Goal: Transaction & Acquisition: Obtain resource

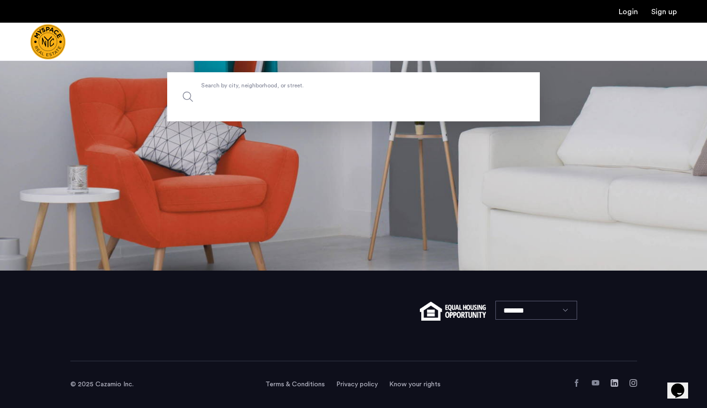
scroll to position [137, 0]
paste input "**********"
type input "**********"
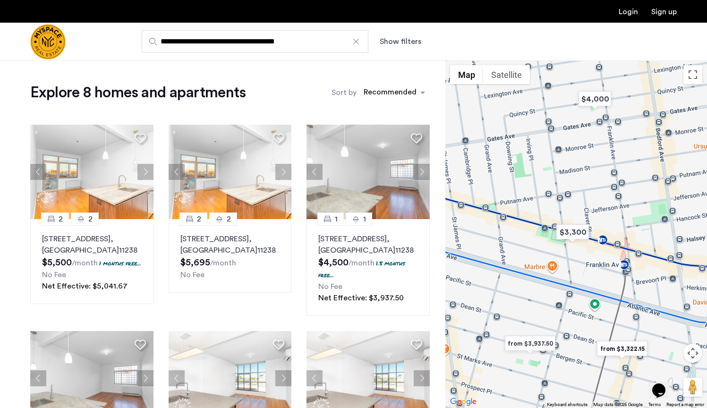
click at [379, 83] on div "Sort by Recommended" at bounding box center [380, 92] width 98 height 19
click at [379, 91] on div "sort-apartment" at bounding box center [390, 93] width 56 height 13
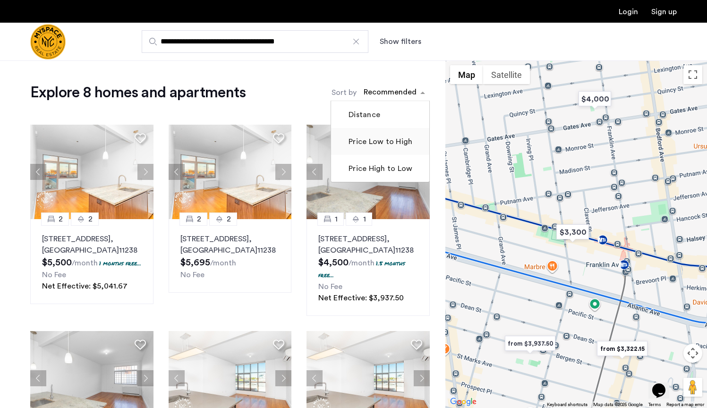
click at [379, 137] on label "Price Low to High" at bounding box center [380, 141] width 66 height 11
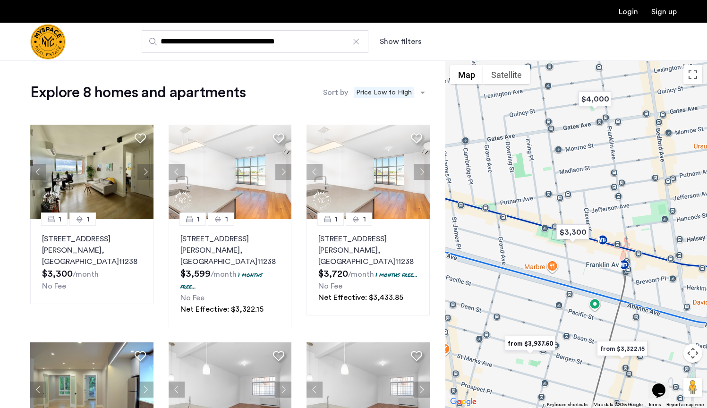
click at [358, 40] on div at bounding box center [355, 41] width 9 height 9
click at [358, 40] on input "**********" at bounding box center [255, 41] width 227 height 23
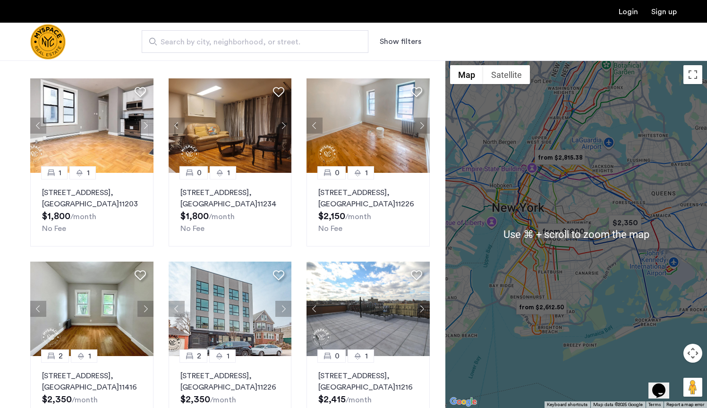
scroll to position [45, 0]
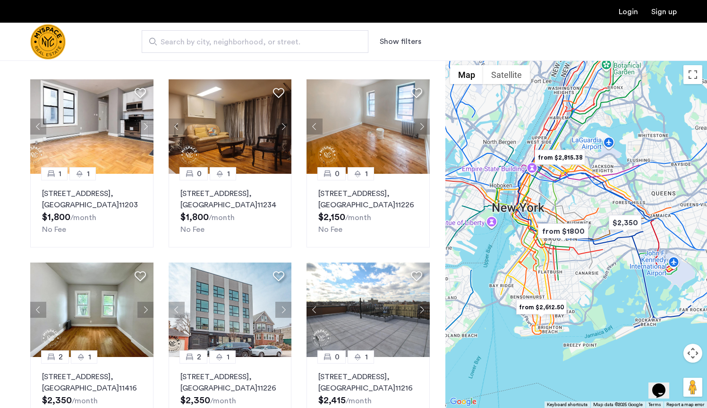
click at [590, 237] on img "from $1800" at bounding box center [563, 230] width 58 height 21
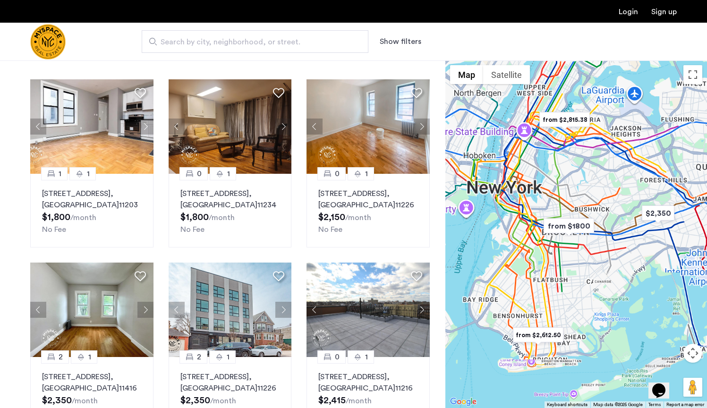
click at [590, 237] on div "To navigate, press the arrow keys." at bounding box center [576, 233] width 262 height 347
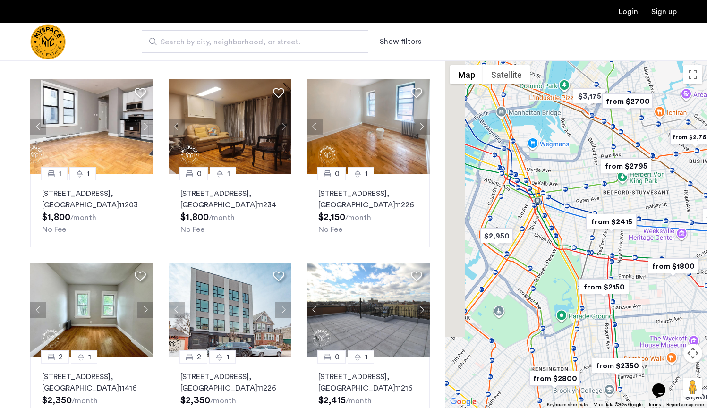
drag, startPoint x: 488, startPoint y: 265, endPoint x: 587, endPoint y: 268, distance: 99.2
click at [587, 268] on div "To navigate, press the arrow keys." at bounding box center [576, 233] width 262 height 347
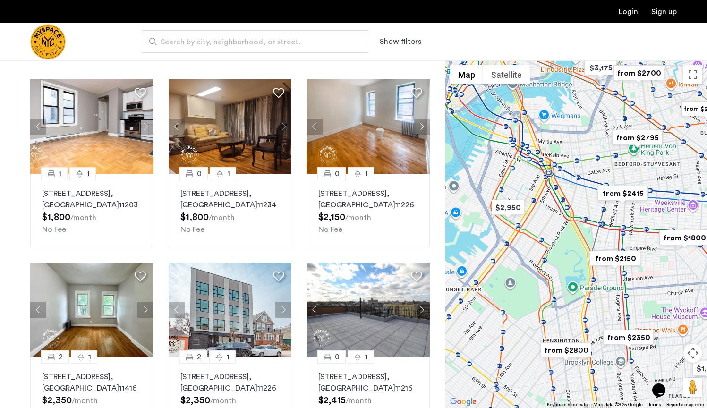
drag, startPoint x: 533, startPoint y: 304, endPoint x: 552, endPoint y: 258, distance: 50.3
click at [552, 258] on div "To navigate, press the arrow keys." at bounding box center [576, 233] width 262 height 347
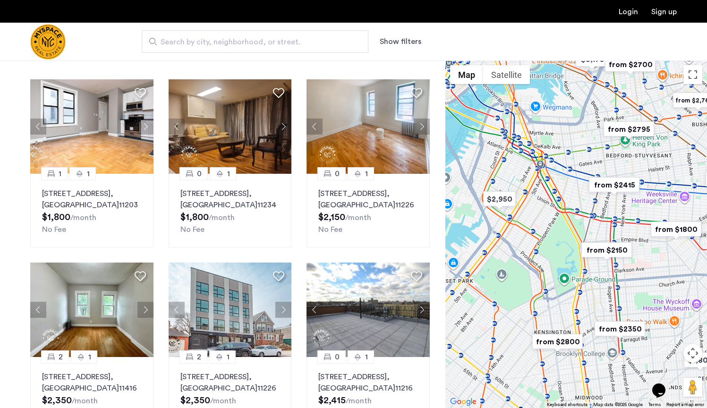
drag, startPoint x: 623, startPoint y: 204, endPoint x: 552, endPoint y: 226, distance: 74.1
click at [552, 226] on div "To navigate, press the arrow keys." at bounding box center [576, 233] width 262 height 347
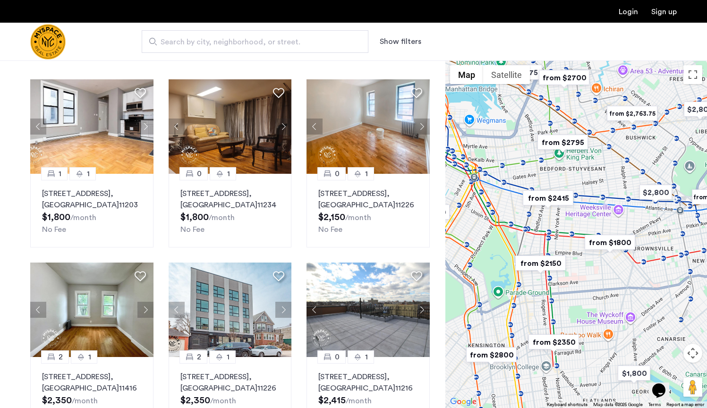
click at [537, 260] on img "from $2150" at bounding box center [540, 263] width 58 height 21
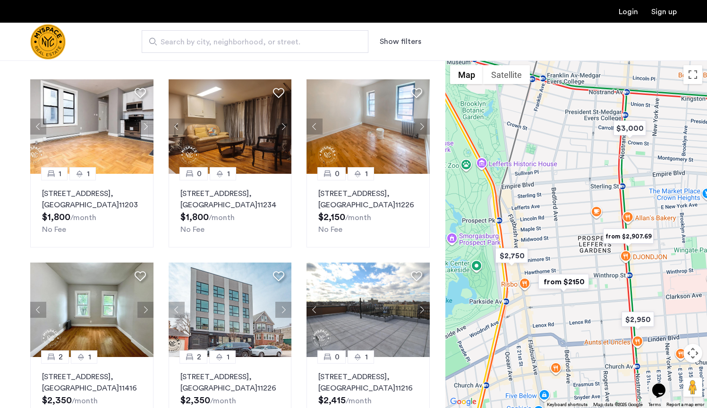
click at [564, 279] on img "from $2150" at bounding box center [563, 281] width 58 height 21
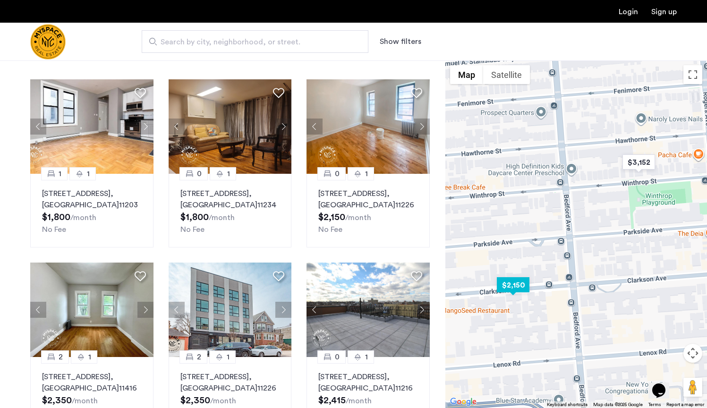
click at [521, 289] on img "$2,150" at bounding box center [513, 284] width 40 height 21
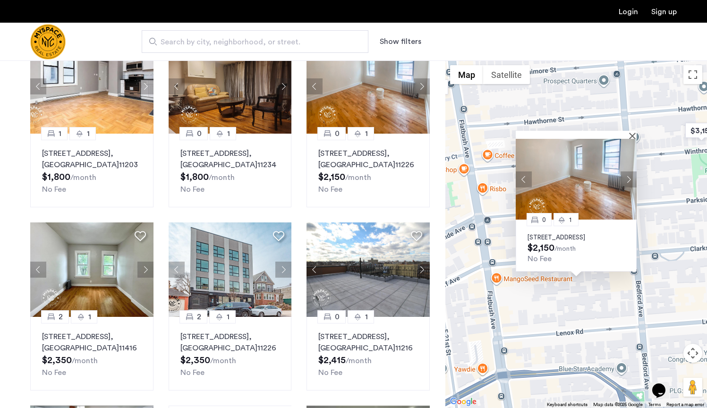
scroll to position [88, 0]
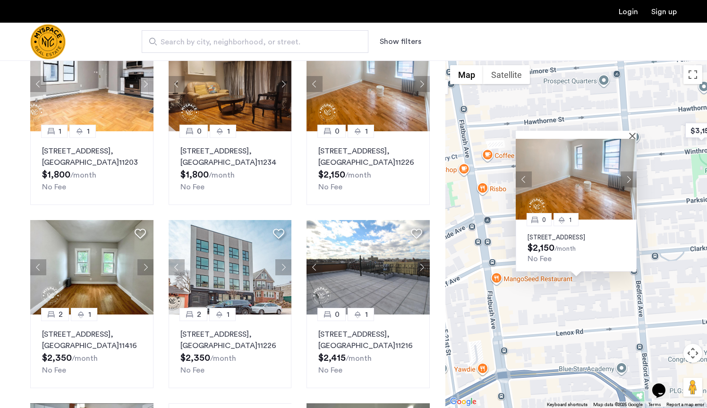
click at [553, 234] on p "60 Clarkson Ave, Unit 4D, Brooklyn, NY 11226" at bounding box center [575, 238] width 97 height 8
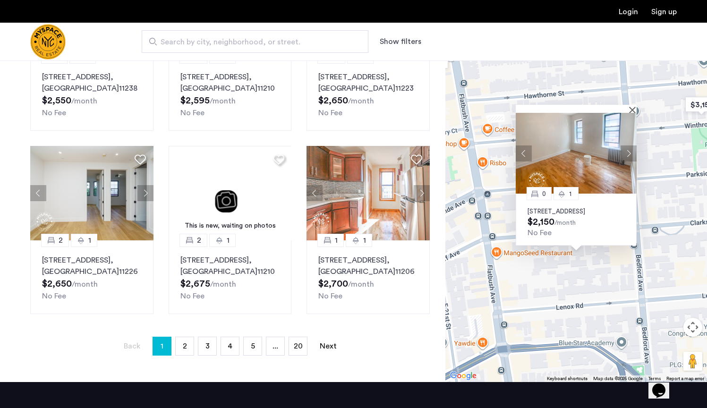
scroll to position [534, 0]
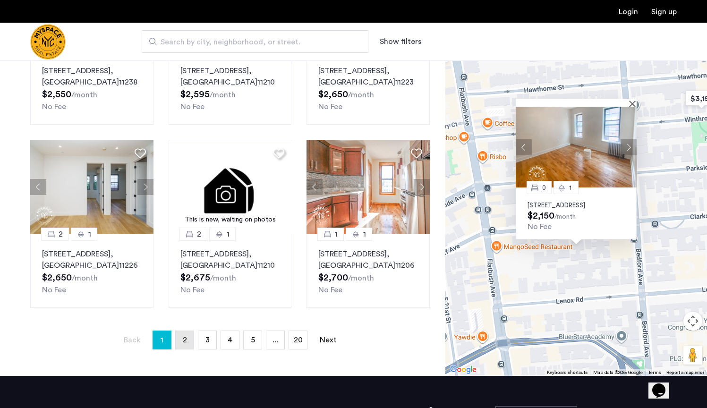
click at [184, 339] on span "2" at bounding box center [185, 340] width 4 height 8
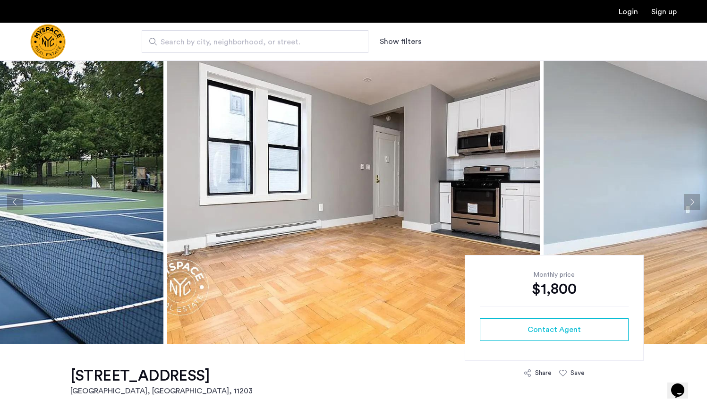
click at [695, 198] on button "Next apartment" at bounding box center [692, 202] width 16 height 16
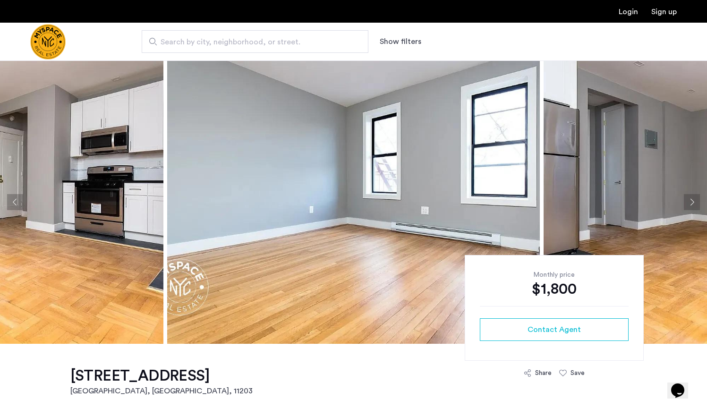
click at [694, 198] on button "Next apartment" at bounding box center [692, 202] width 16 height 16
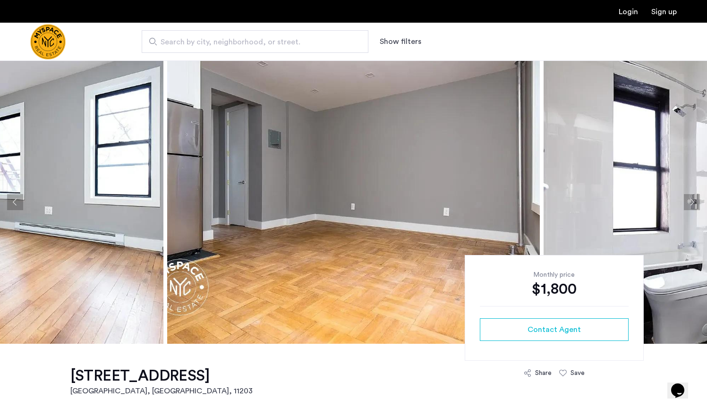
click at [694, 198] on button "Next apartment" at bounding box center [692, 202] width 16 height 16
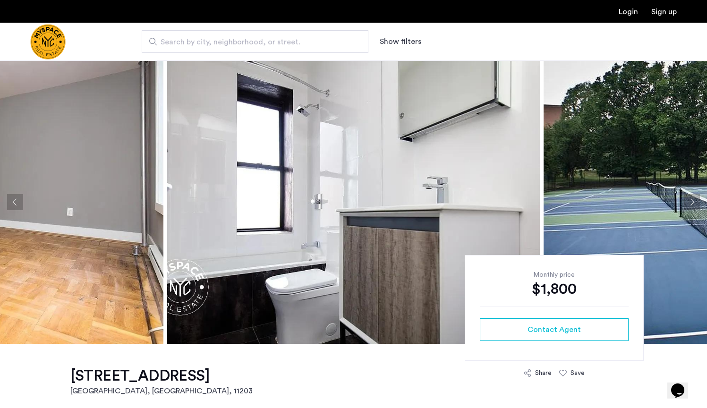
click at [694, 198] on button "Next apartment" at bounding box center [692, 202] width 16 height 16
click at [692, 201] on button "Next apartment" at bounding box center [692, 202] width 16 height 16
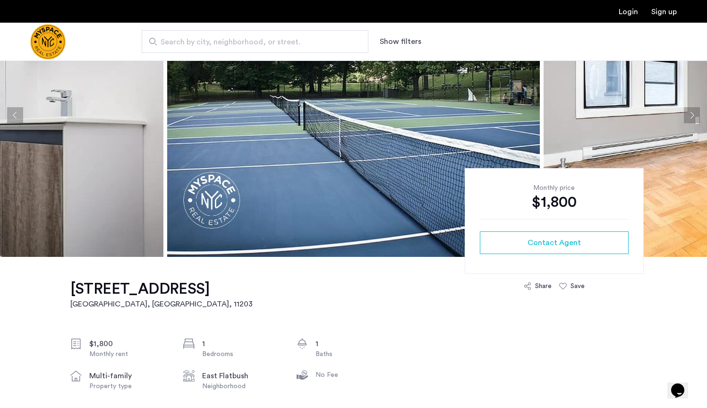
scroll to position [88, 0]
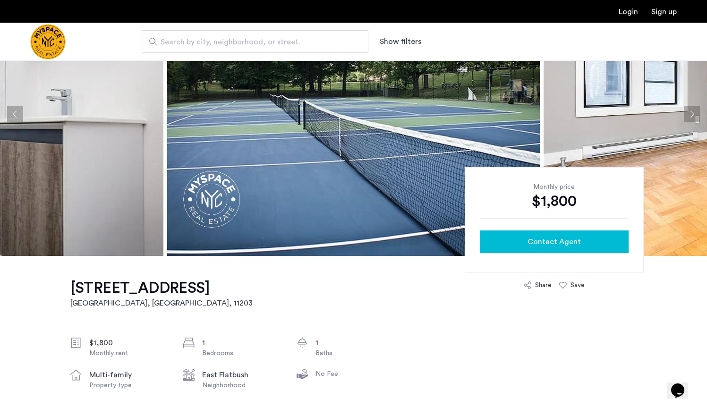
click at [495, 248] on button "Contact Agent" at bounding box center [554, 241] width 149 height 23
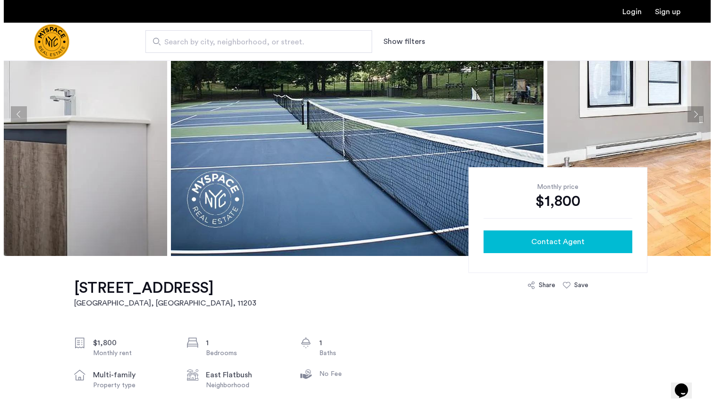
scroll to position [0, 0]
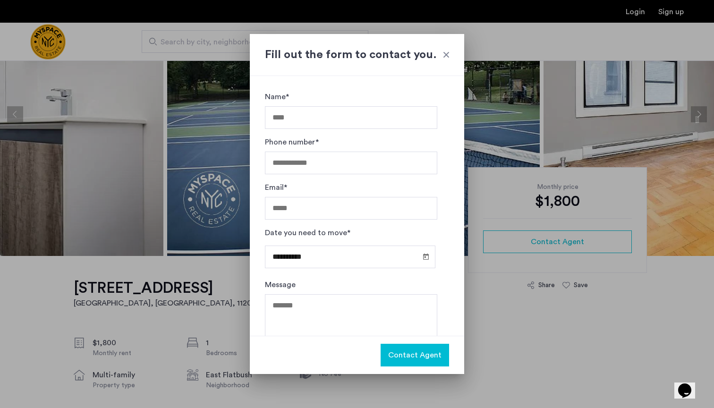
click at [457, 47] on div "Fill out the form to contact you." at bounding box center [357, 55] width 214 height 42
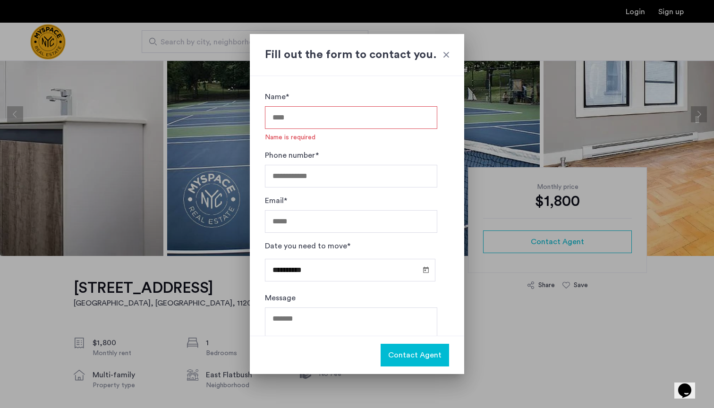
click at [450, 54] on div "Fill out the form to contact you." at bounding box center [357, 55] width 214 height 42
click at [445, 54] on div at bounding box center [445, 54] width 9 height 9
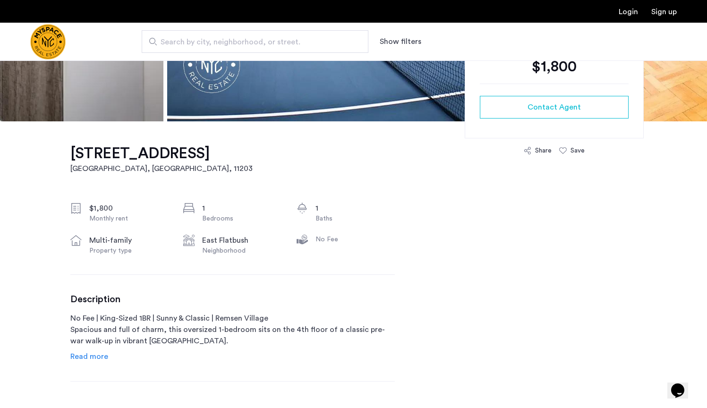
scroll to position [223, 0]
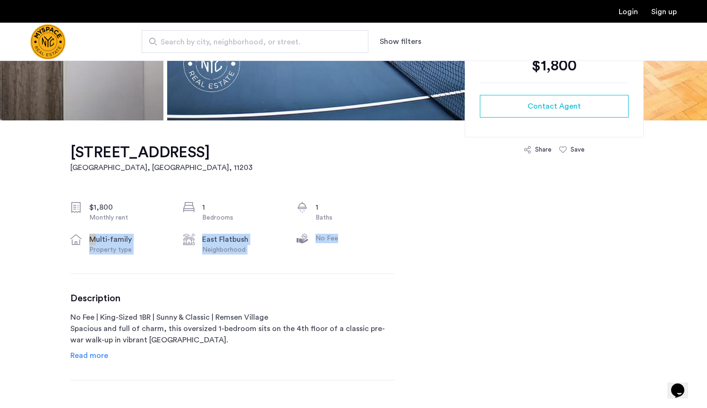
drag, startPoint x: 359, startPoint y: 245, endPoint x: 340, endPoint y: 211, distance: 39.1
click at [340, 211] on div "$1,800 Monthly rent 1 Bedrooms 1 Baths multi-family Property type East Flatbush…" at bounding box center [232, 228] width 324 height 53
click at [339, 227] on div "$1,800 Monthly rent 1 Bedrooms 1 Baths multi-family Property type East Flatbush…" at bounding box center [232, 228] width 324 height 53
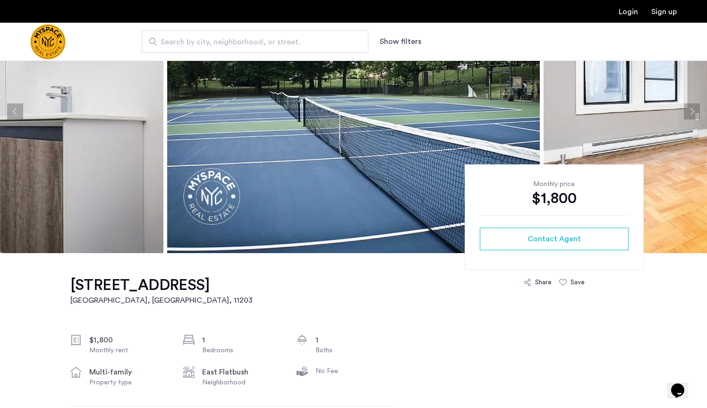
scroll to position [87, 0]
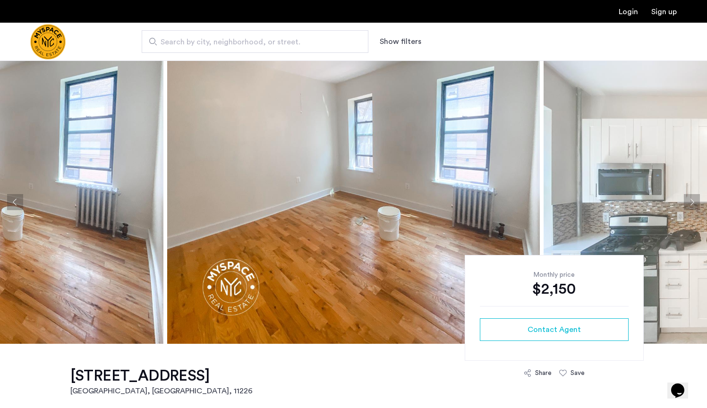
click at [685, 202] on button "Next apartment" at bounding box center [692, 202] width 16 height 16
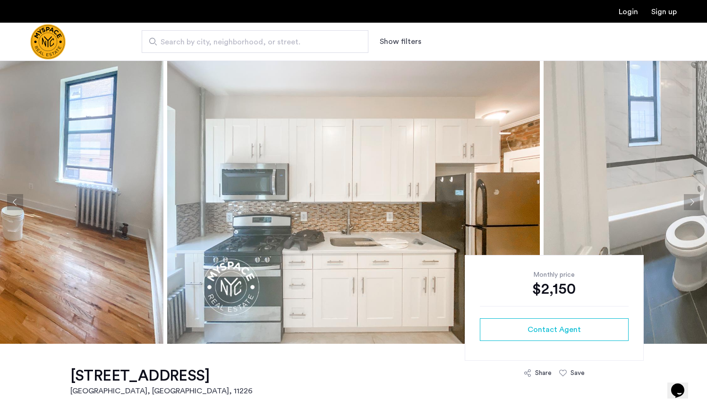
click at [685, 202] on button "Next apartment" at bounding box center [692, 202] width 16 height 16
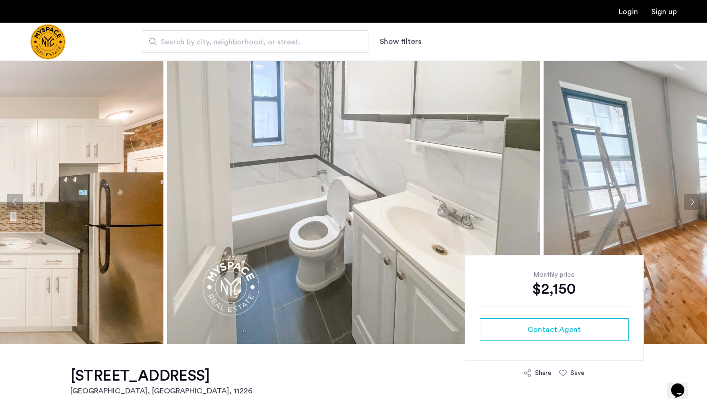
click at [685, 202] on button "Next apartment" at bounding box center [692, 202] width 16 height 16
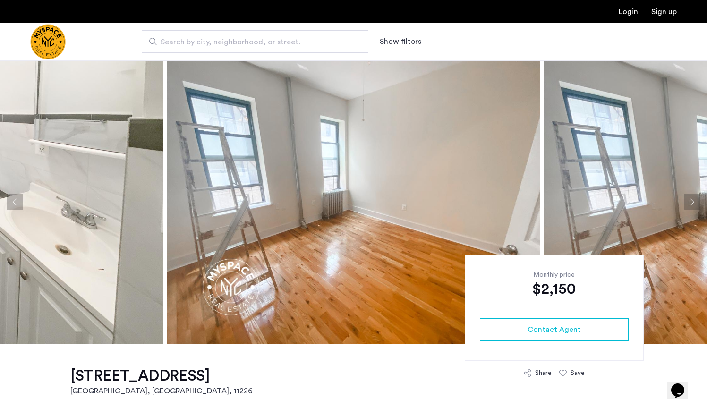
click at [685, 202] on button "Next apartment" at bounding box center [692, 202] width 16 height 16
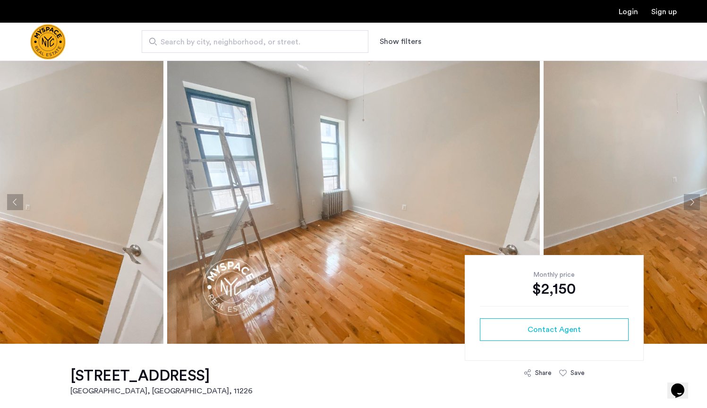
click at [685, 202] on button "Next apartment" at bounding box center [692, 202] width 16 height 16
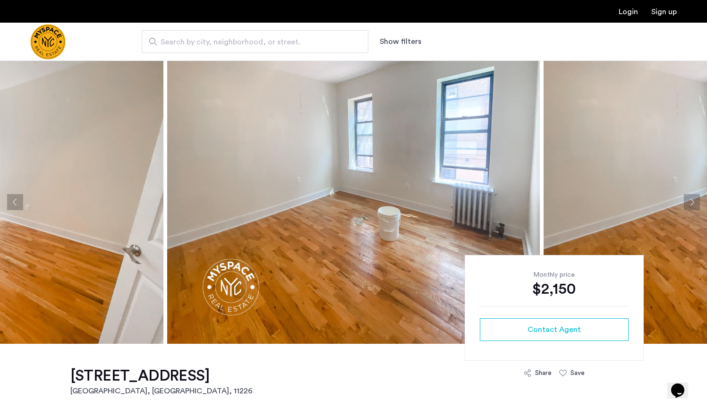
click at [692, 199] on button "Next apartment" at bounding box center [692, 202] width 16 height 16
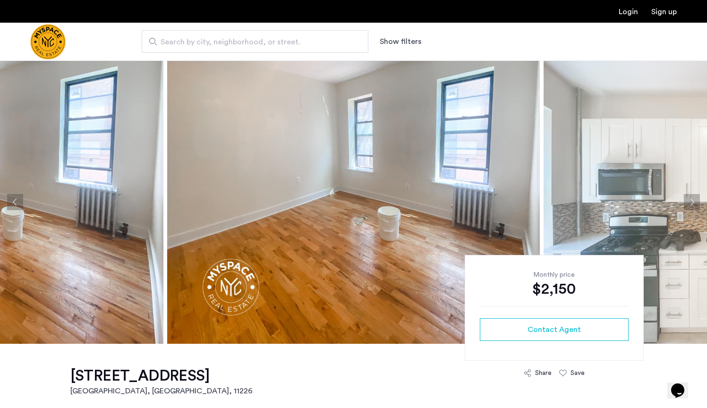
click at [692, 199] on button "Next apartment" at bounding box center [692, 202] width 16 height 16
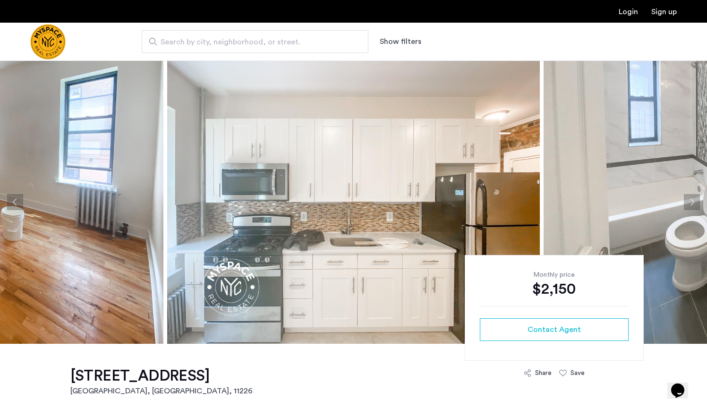
click at [692, 199] on button "Next apartment" at bounding box center [692, 202] width 16 height 16
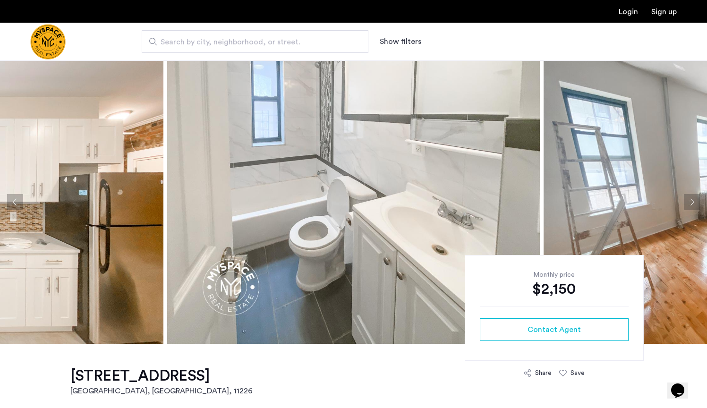
click at [690, 196] on button "Next apartment" at bounding box center [692, 202] width 16 height 16
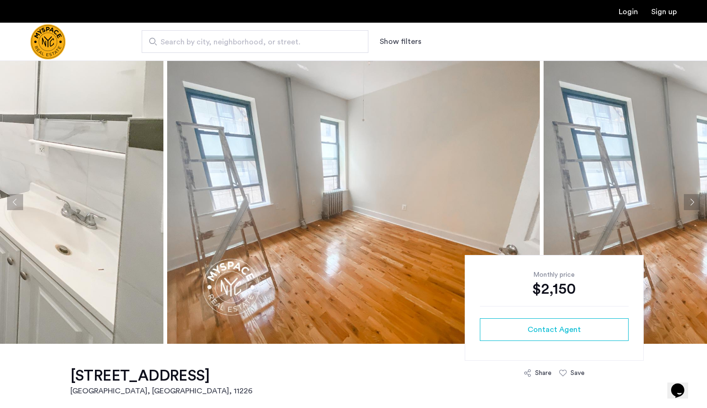
click at [690, 196] on button "Next apartment" at bounding box center [692, 202] width 16 height 16
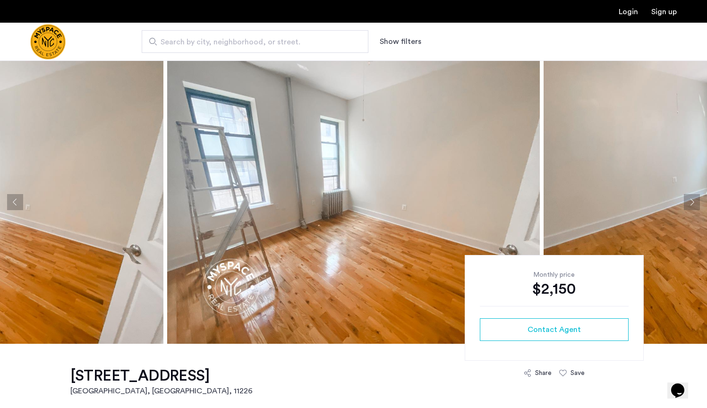
click at [690, 196] on button "Next apartment" at bounding box center [692, 202] width 16 height 16
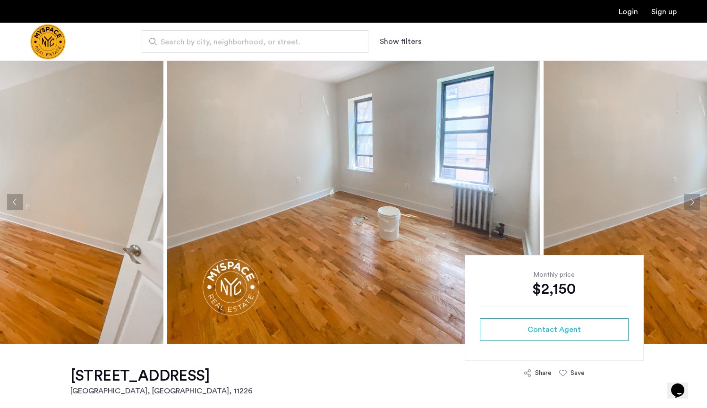
click at [690, 196] on button "Next apartment" at bounding box center [692, 202] width 16 height 16
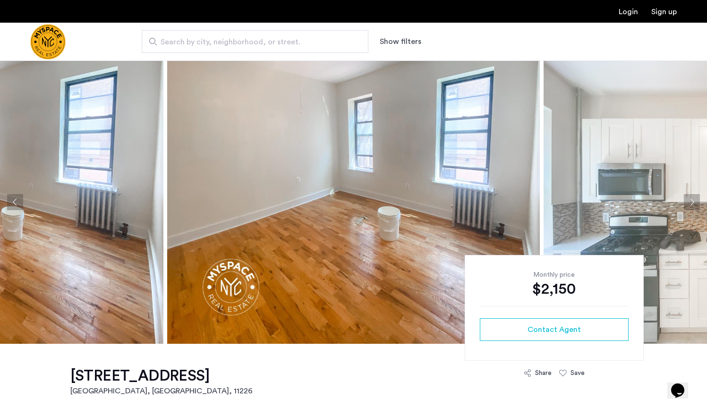
click at [690, 196] on button "Next apartment" at bounding box center [692, 202] width 16 height 16
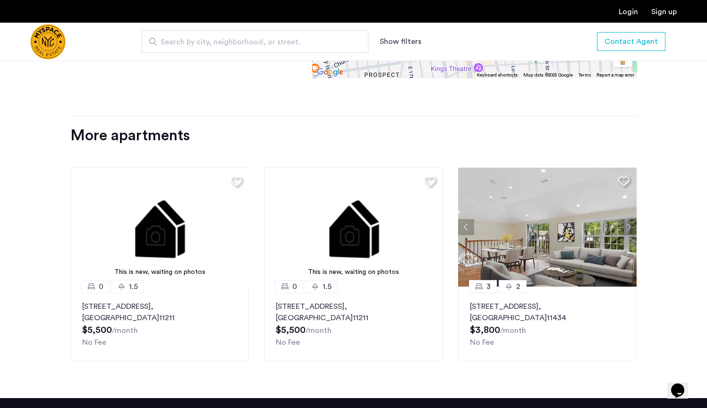
scroll to position [957, 0]
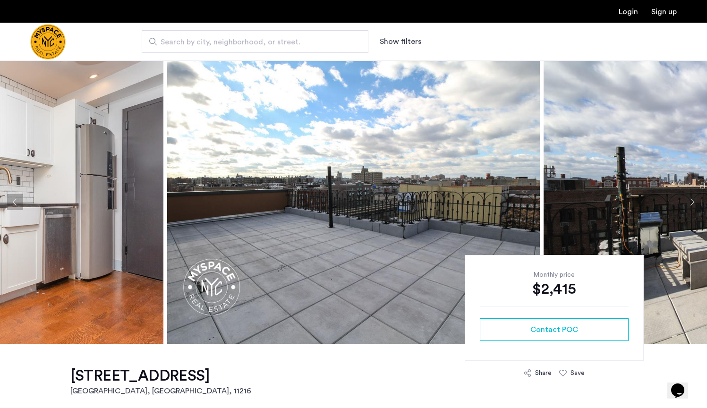
click at [693, 203] on button "Next apartment" at bounding box center [692, 202] width 16 height 16
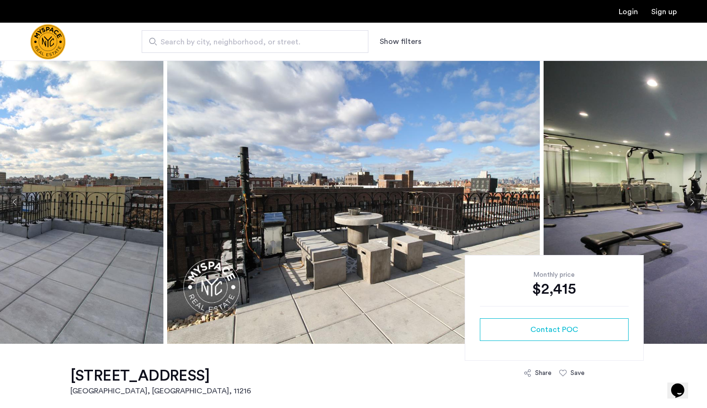
click at [693, 203] on button "Next apartment" at bounding box center [692, 202] width 16 height 16
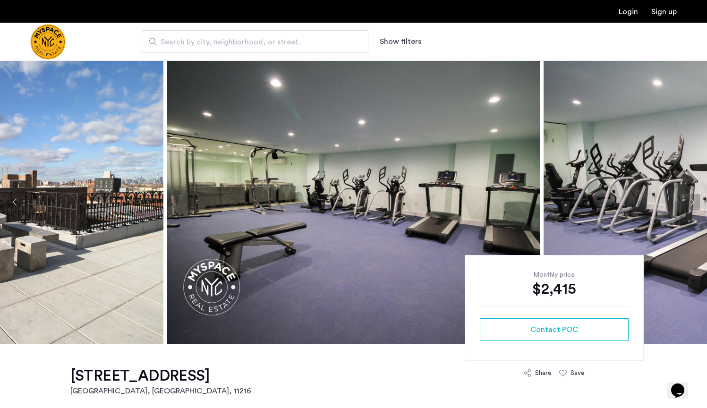
click at [693, 203] on button "Next apartment" at bounding box center [692, 202] width 16 height 16
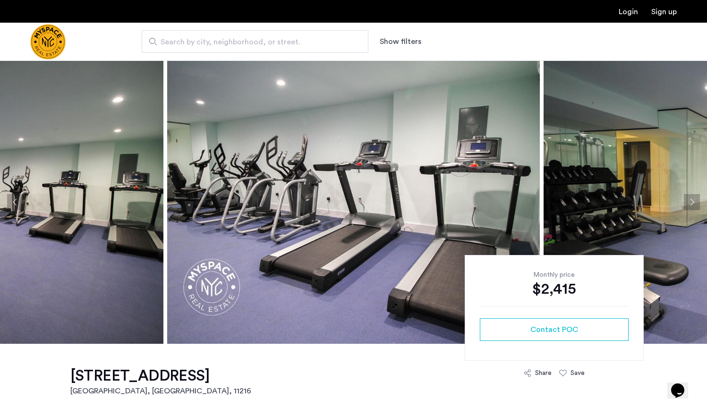
click at [693, 203] on button "Next apartment" at bounding box center [692, 202] width 16 height 16
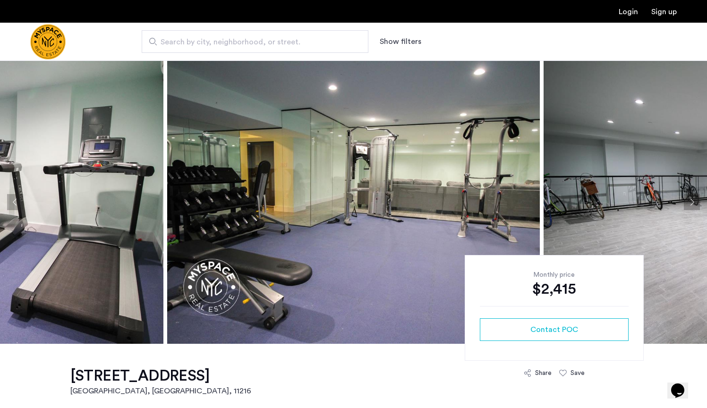
click at [693, 203] on button "Next apartment" at bounding box center [692, 202] width 16 height 16
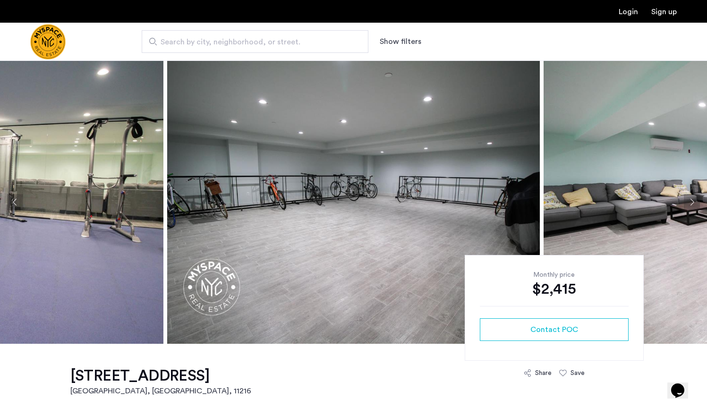
click at [693, 203] on button "Next apartment" at bounding box center [692, 202] width 16 height 16
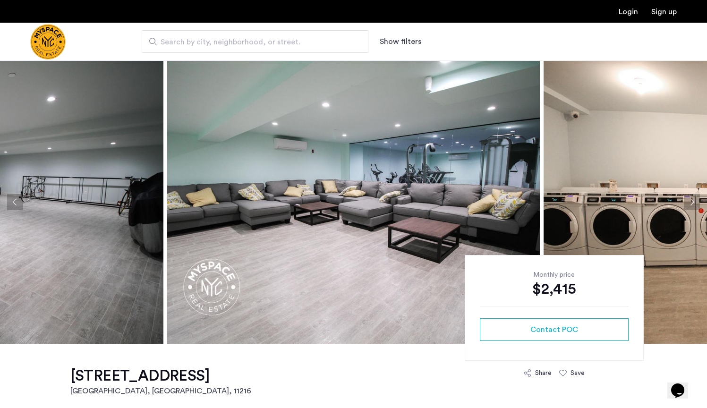
click at [693, 203] on button "Next apartment" at bounding box center [692, 202] width 16 height 16
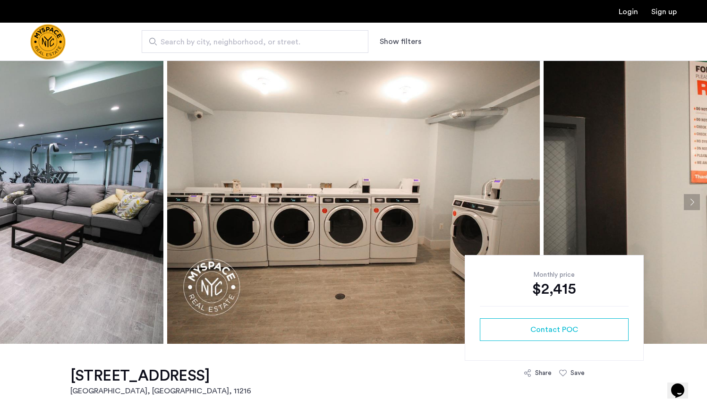
click at [693, 203] on button "Next apartment" at bounding box center [692, 202] width 16 height 16
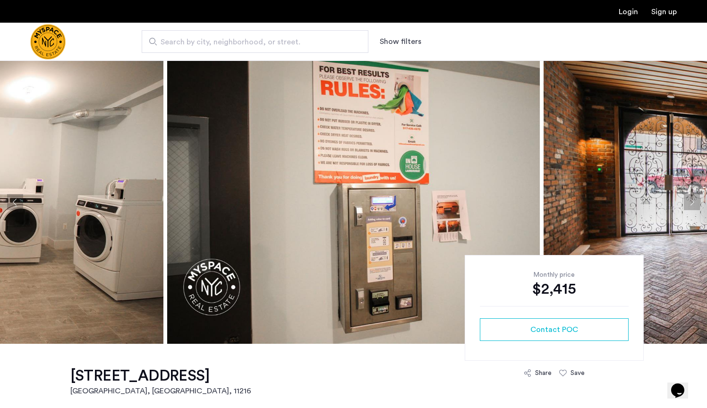
click at [693, 203] on button "Next apartment" at bounding box center [692, 202] width 16 height 16
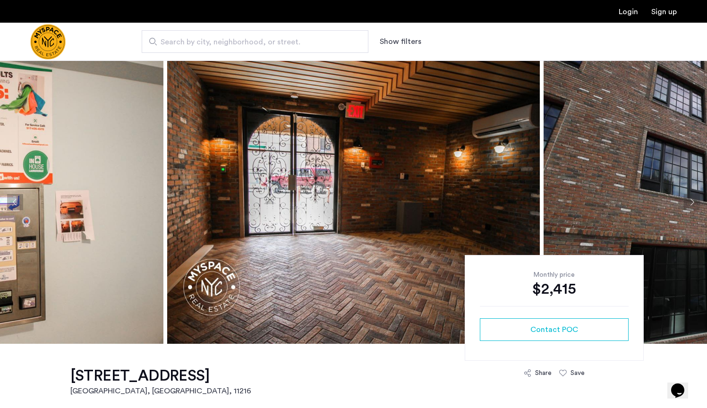
click at [693, 203] on button "Next apartment" at bounding box center [692, 202] width 16 height 16
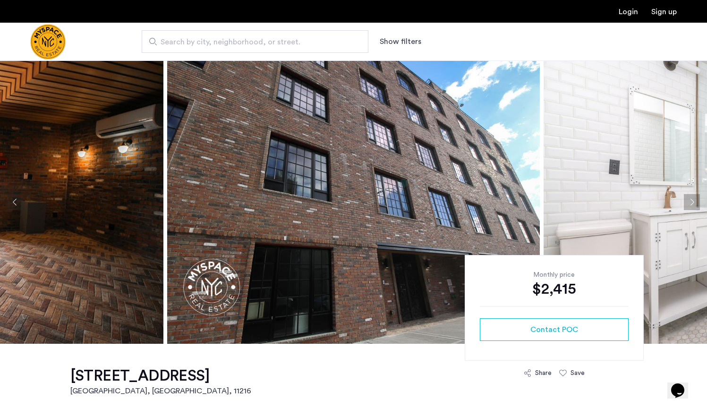
click at [693, 203] on button "Next apartment" at bounding box center [692, 202] width 16 height 16
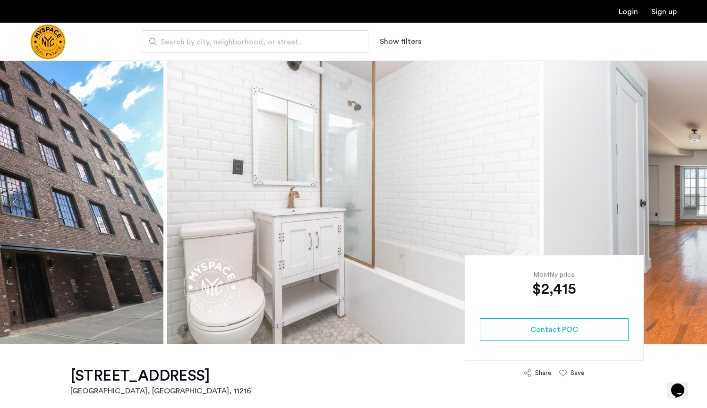
click at [693, 203] on button "Next apartment" at bounding box center [692, 202] width 16 height 16
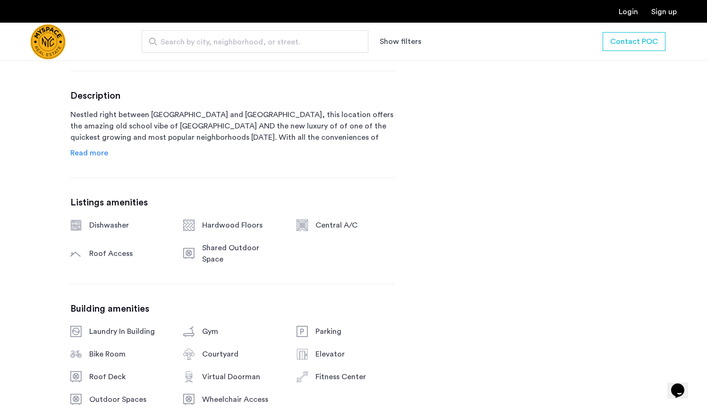
scroll to position [452, 0]
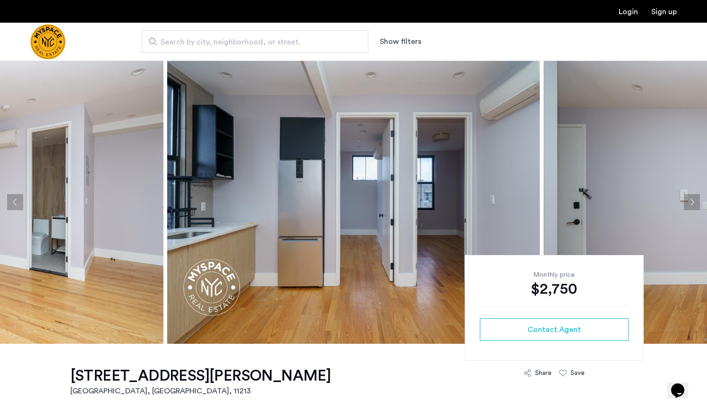
click at [692, 198] on button "Next apartment" at bounding box center [692, 202] width 16 height 16
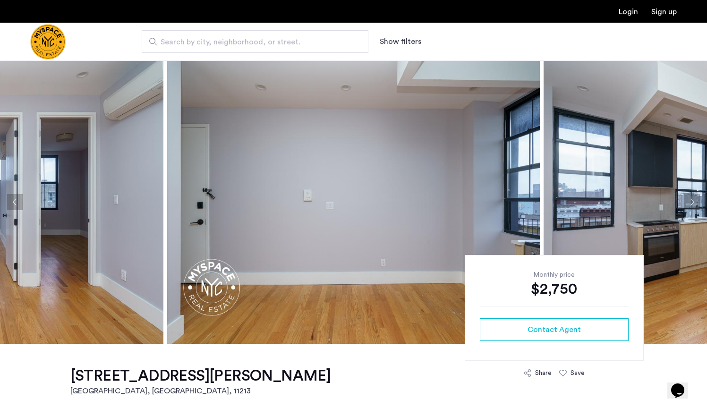
click at [692, 198] on button "Next apartment" at bounding box center [692, 202] width 16 height 16
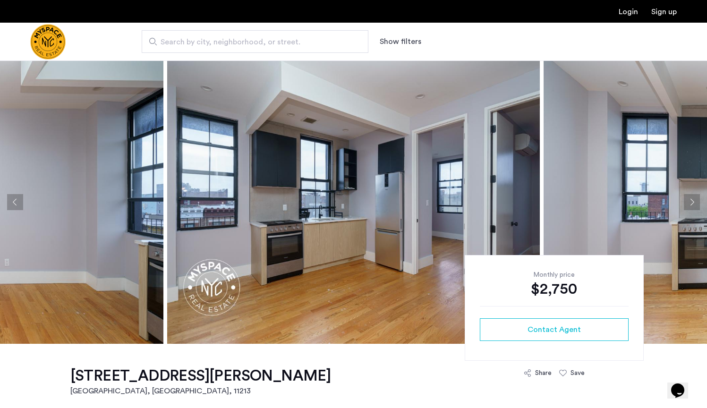
click at [692, 198] on button "Next apartment" at bounding box center [692, 202] width 16 height 16
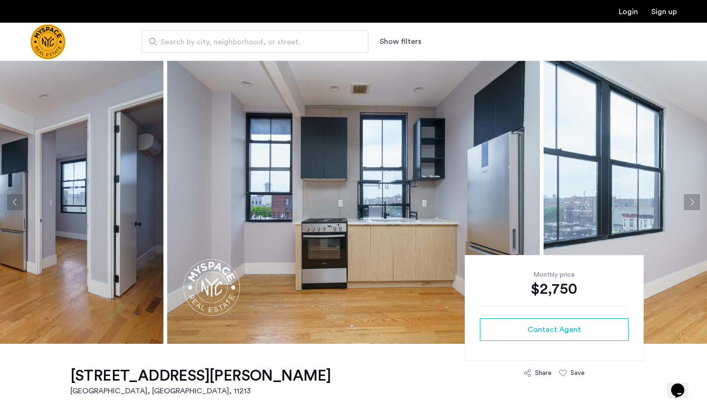
click at [692, 198] on button "Next apartment" at bounding box center [692, 202] width 16 height 16
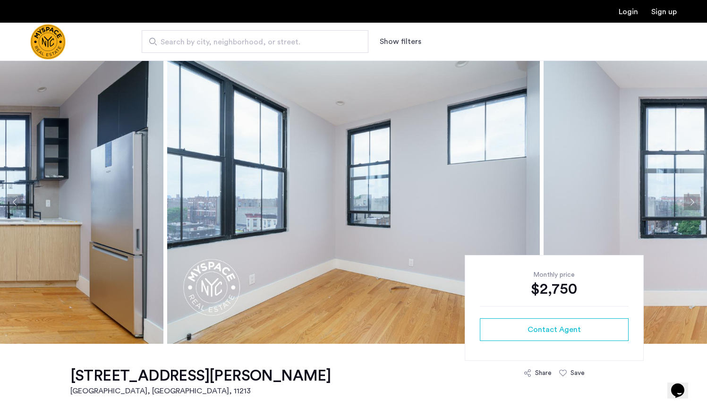
click at [692, 198] on button "Next apartment" at bounding box center [692, 202] width 16 height 16
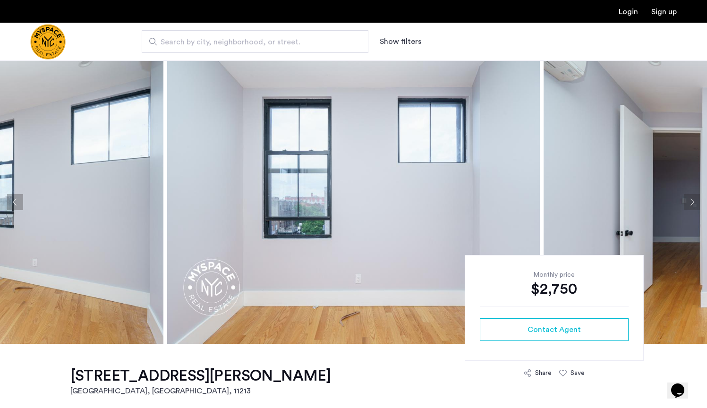
click at [692, 198] on button "Next apartment" at bounding box center [692, 202] width 16 height 16
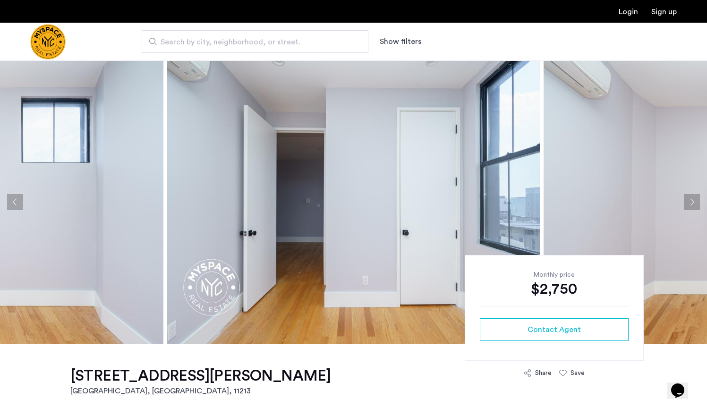
click at [692, 198] on button "Next apartment" at bounding box center [692, 202] width 16 height 16
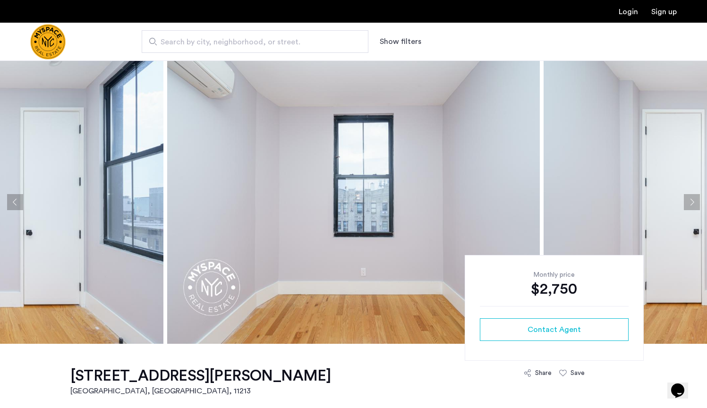
click at [692, 198] on button "Next apartment" at bounding box center [692, 202] width 16 height 16
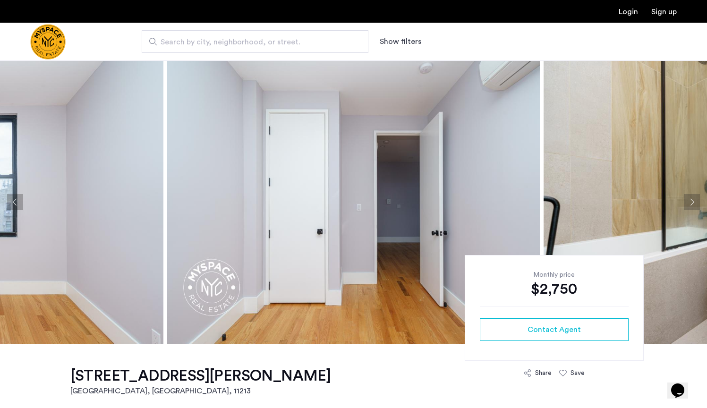
click at [692, 198] on button "Next apartment" at bounding box center [692, 202] width 16 height 16
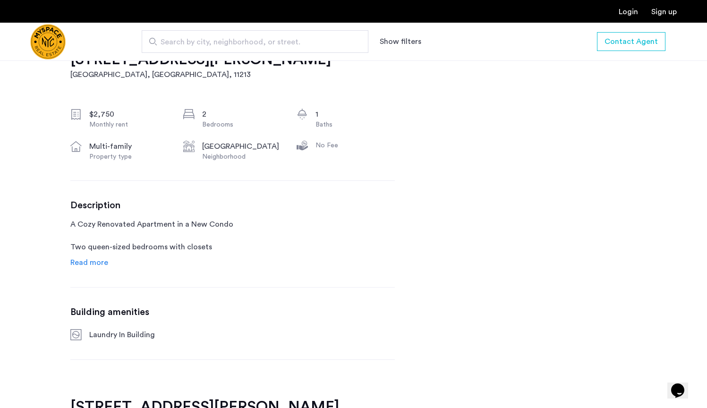
scroll to position [321, 0]
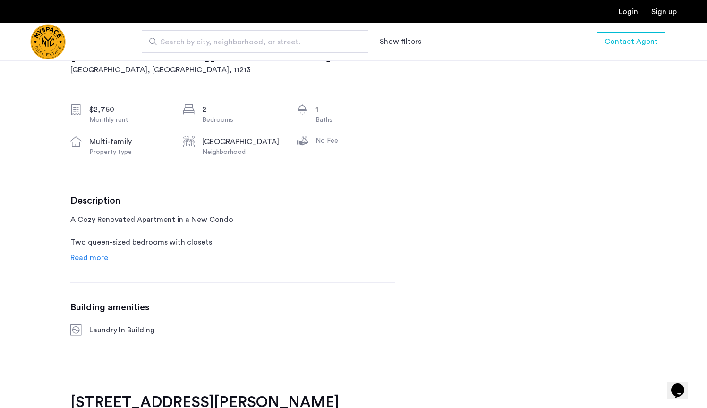
click at [103, 261] on span "Read more" at bounding box center [89, 258] width 38 height 8
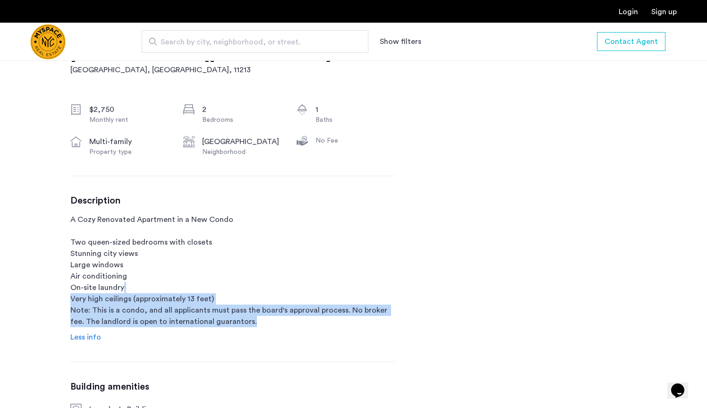
drag, startPoint x: 261, startPoint y: 316, endPoint x: 259, endPoint y: 283, distance: 32.7
click at [259, 283] on p "A Cozy Renovated Apartment in a New Condo Two queen-sized bedrooms with closets…" at bounding box center [232, 270] width 324 height 113
click at [240, 297] on p "A Cozy Renovated Apartment in a New Condo Two queen-sized bedrooms with closets…" at bounding box center [232, 270] width 324 height 113
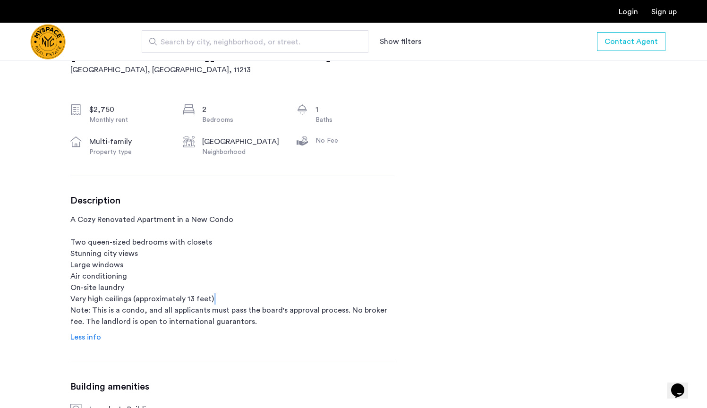
click at [240, 297] on p "A Cozy Renovated Apartment in a New Condo Two queen-sized bedrooms with closets…" at bounding box center [232, 270] width 324 height 113
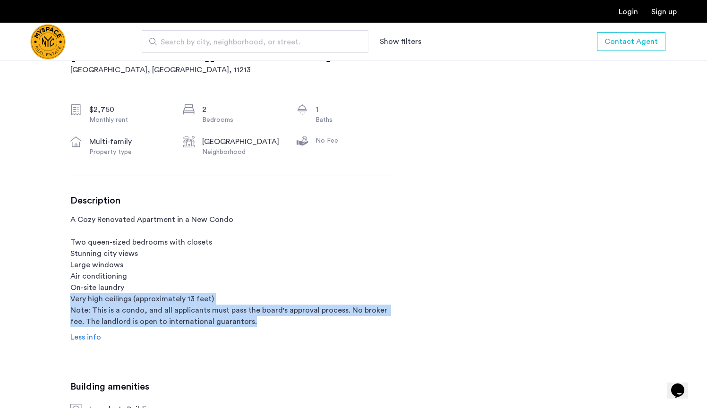
drag, startPoint x: 240, startPoint y: 297, endPoint x: 241, endPoint y: 311, distance: 14.2
click at [241, 309] on p "A Cozy Renovated Apartment in a New Condo Two queen-sized bedrooms with closets…" at bounding box center [232, 270] width 324 height 113
click at [242, 313] on p "A Cozy Renovated Apartment in a New Condo Two queen-sized bedrooms with closets…" at bounding box center [232, 270] width 324 height 113
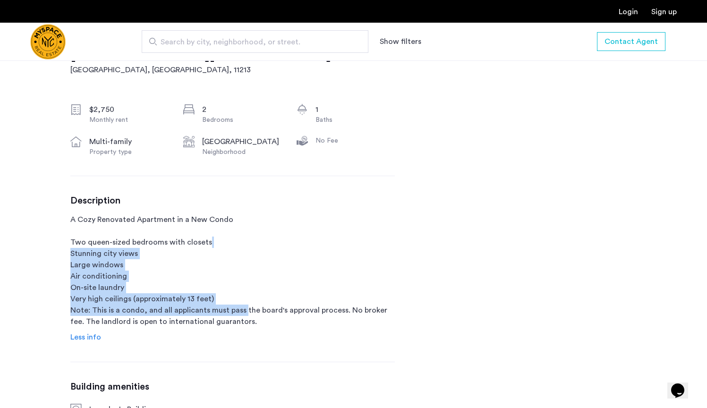
drag, startPoint x: 242, startPoint y: 313, endPoint x: 232, endPoint y: 241, distance: 73.0
click at [232, 241] on p "A Cozy Renovated Apartment in a New Condo Two queen-sized bedrooms with closets…" at bounding box center [232, 270] width 324 height 113
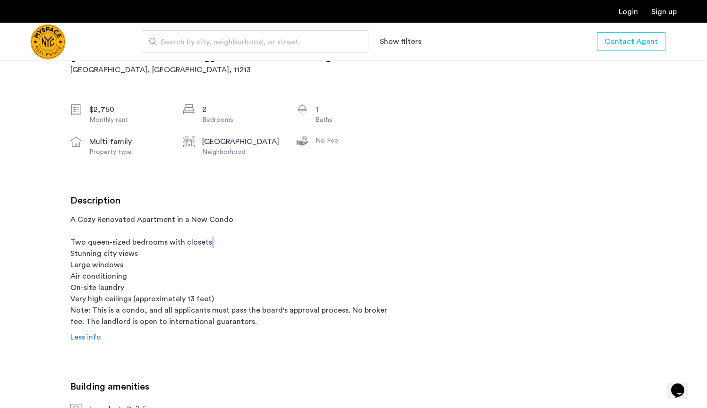
click at [232, 240] on p "A Cozy Renovated Apartment in a New Condo Two queen-sized bedrooms with closets…" at bounding box center [232, 270] width 324 height 113
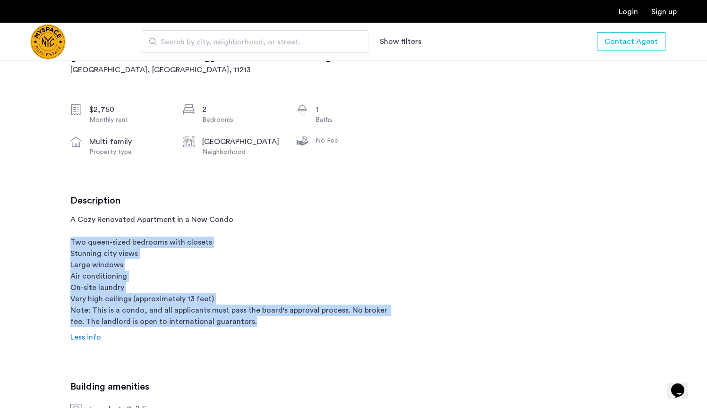
drag, startPoint x: 232, startPoint y: 240, endPoint x: 243, endPoint y: 305, distance: 65.6
click at [243, 305] on p "A Cozy Renovated Apartment in a New Condo Two queen-sized bedrooms with closets…" at bounding box center [232, 270] width 324 height 113
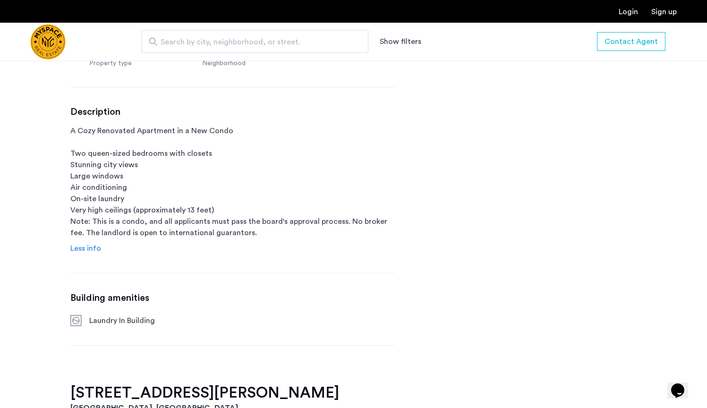
click at [251, 303] on h3 "Building amenities" at bounding box center [232, 297] width 324 height 11
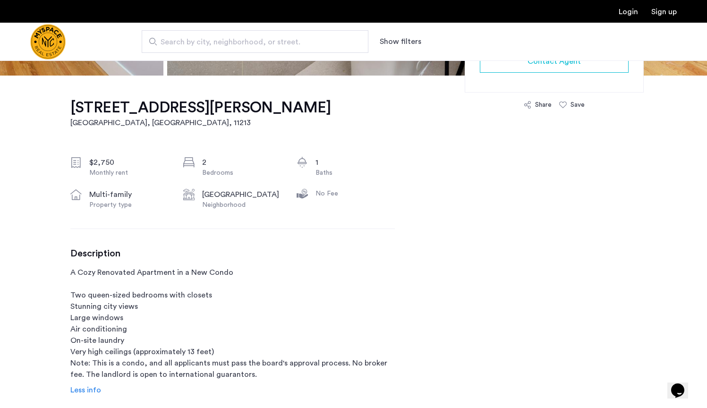
scroll to position [273, 0]
